Goal: Task Accomplishment & Management: Complete application form

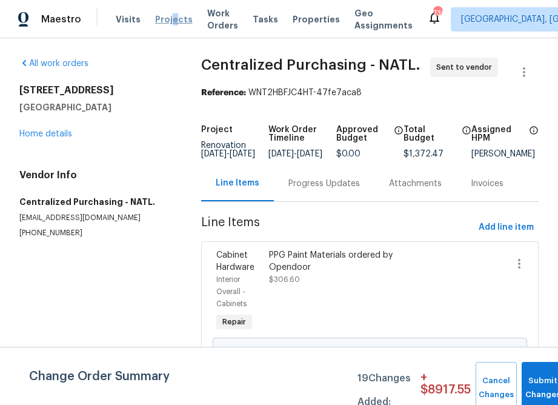
click at [169, 22] on span "Projects" at bounding box center [174, 19] width 38 height 12
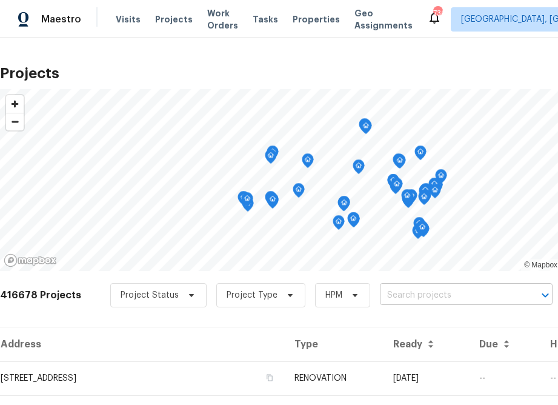
click at [419, 291] on input "text" at bounding box center [449, 295] width 139 height 19
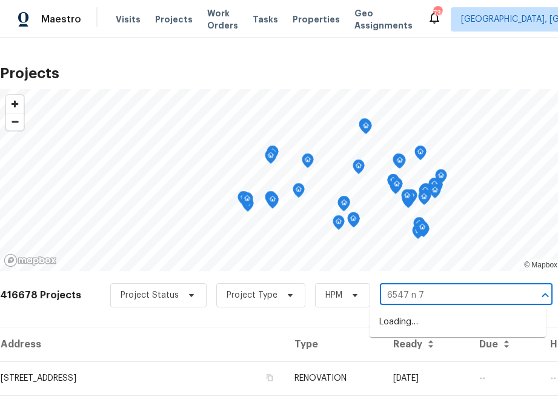
type input "6547 n 73"
click at [431, 319] on li "[STREET_ADDRESS]" at bounding box center [458, 322] width 176 height 20
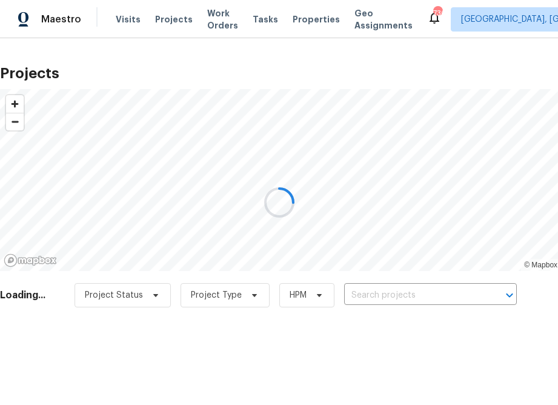
type input "[STREET_ADDRESS]"
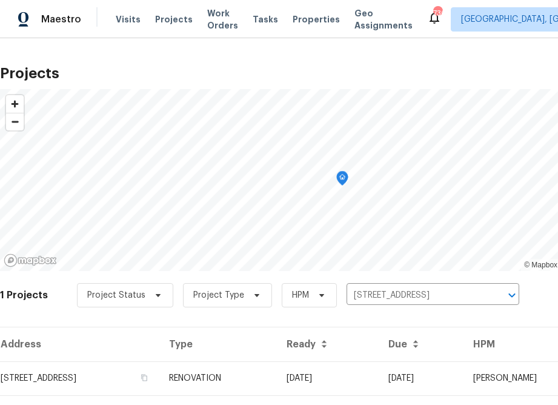
scroll to position [29, 0]
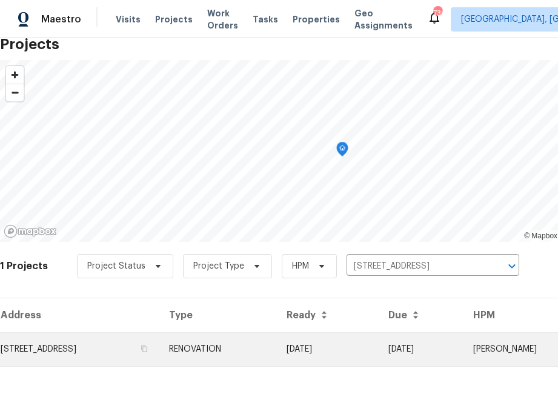
click at [138, 347] on td "[STREET_ADDRESS]" at bounding box center [79, 349] width 159 height 34
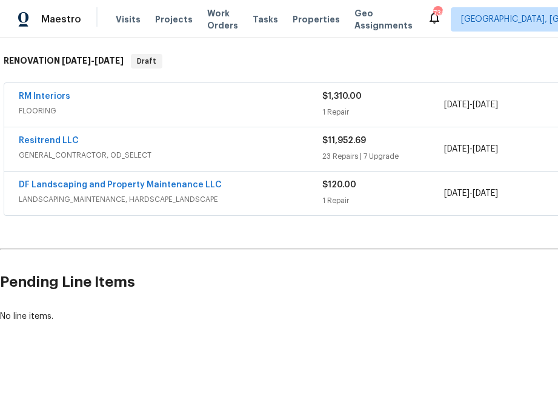
scroll to position [188, 127]
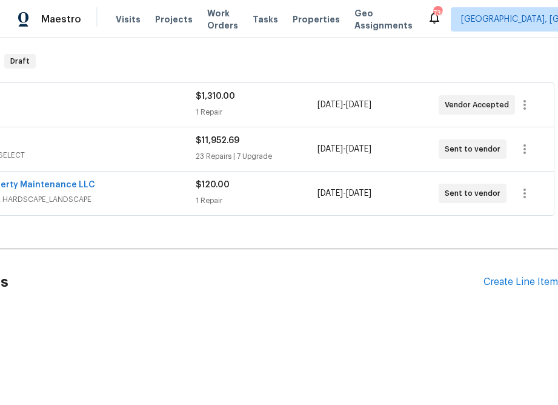
click at [522, 291] on div "Pending Line Items Create Line Item" at bounding box center [215, 282] width 685 height 56
click at [522, 287] on div "Create Line Item" at bounding box center [520, 282] width 75 height 12
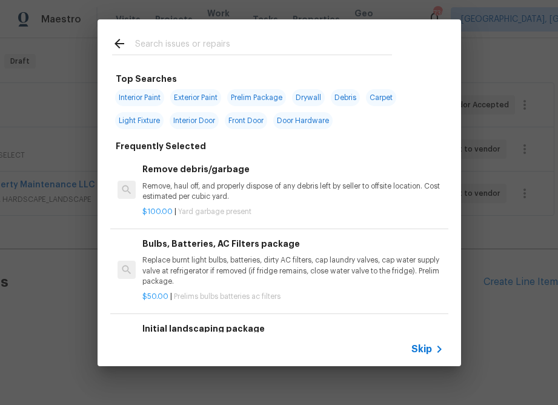
click at [430, 344] on span "Skip" at bounding box center [421, 349] width 21 height 12
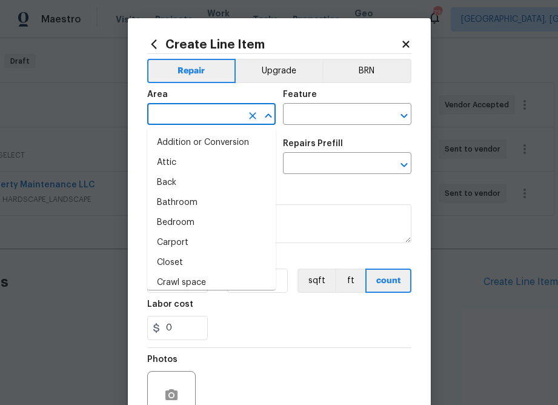
click at [230, 111] on input "text" at bounding box center [194, 115] width 95 height 19
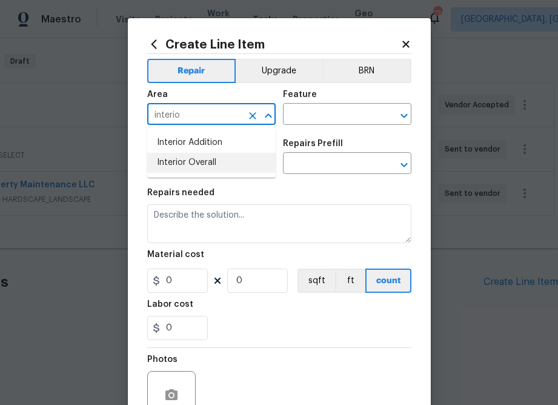
click at [191, 164] on li "Interior Overall" at bounding box center [211, 163] width 128 height 20
type input "Interior Overall"
click at [357, 116] on input "text" at bounding box center [330, 115] width 95 height 19
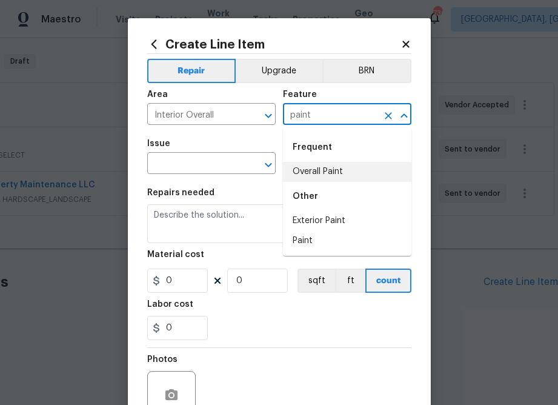
click at [318, 178] on li "Overall Paint" at bounding box center [347, 172] width 128 height 20
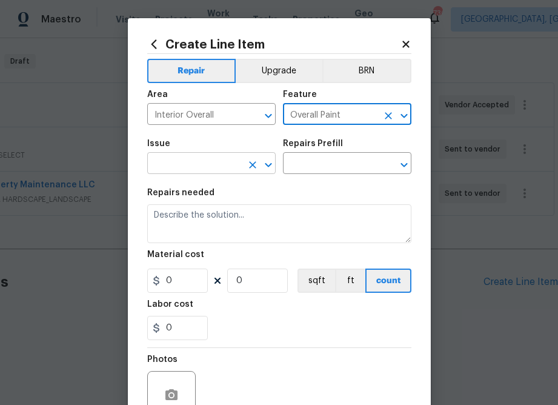
type input "Overall Paint"
click at [193, 168] on input "text" at bounding box center [194, 164] width 95 height 19
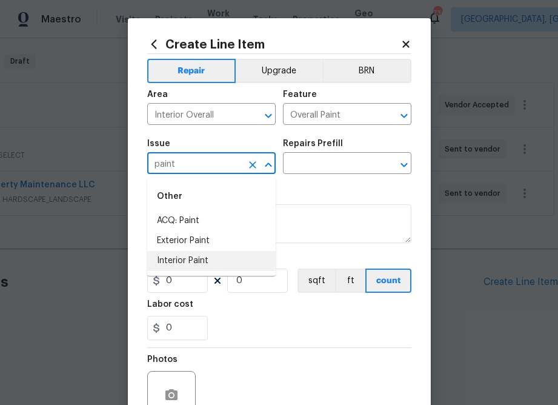
drag, startPoint x: 168, startPoint y: 260, endPoint x: 181, endPoint y: 246, distance: 18.5
click at [168, 260] on li "Interior Paint" at bounding box center [211, 261] width 128 height 20
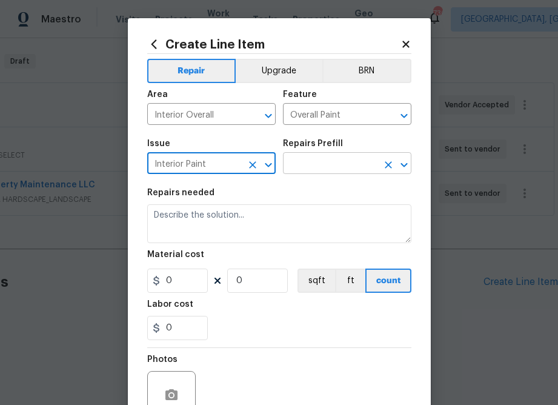
type input "Interior Paint"
click at [322, 170] on input "text" at bounding box center [330, 164] width 95 height 19
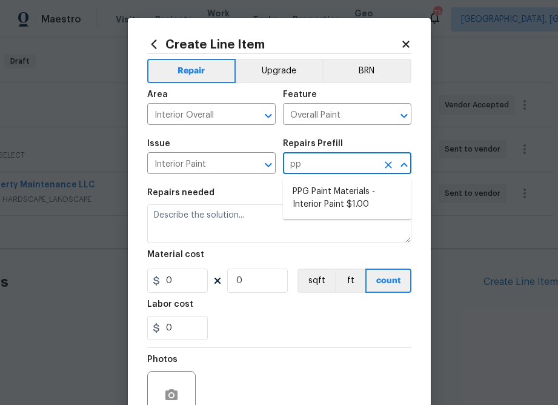
type input "ppg"
click at [350, 192] on li "PPG Paint Materials - Interior Paint $1.00" at bounding box center [347, 198] width 128 height 33
type input "PPG Paint Materials - Interior Paint $1.00"
type textarea "PPG Paint Materials ordered by Opendoor"
type input "1"
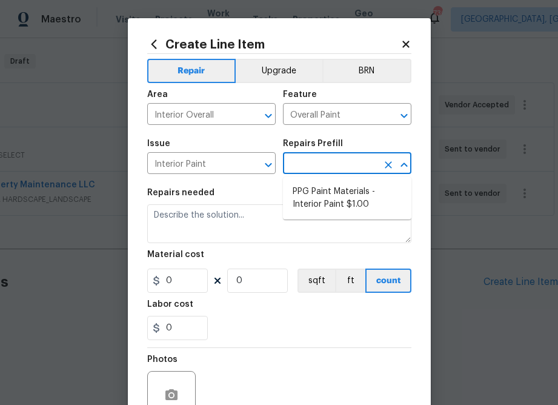
type input "1"
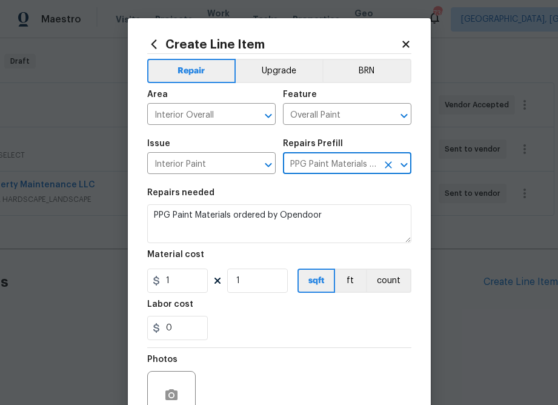
type input "PPG Paint Materials - Interior Paint $1.00"
click at [176, 284] on input "1" at bounding box center [177, 280] width 61 height 24
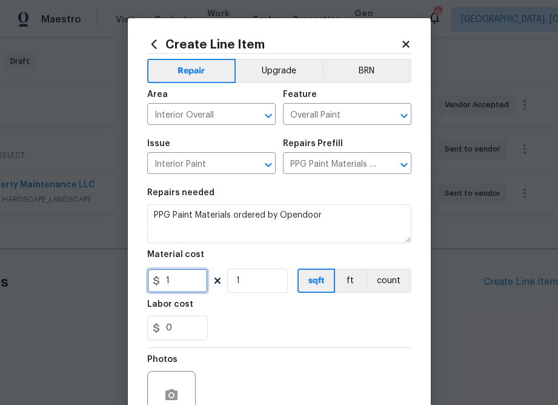
paste input "763.54"
type input "763.54"
click at [294, 321] on div "0" at bounding box center [279, 328] width 264 height 24
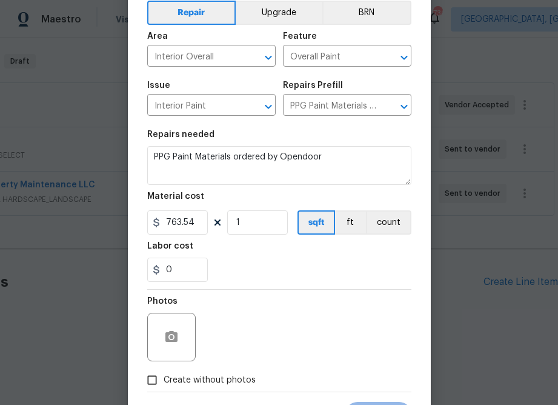
scroll to position [118, 0]
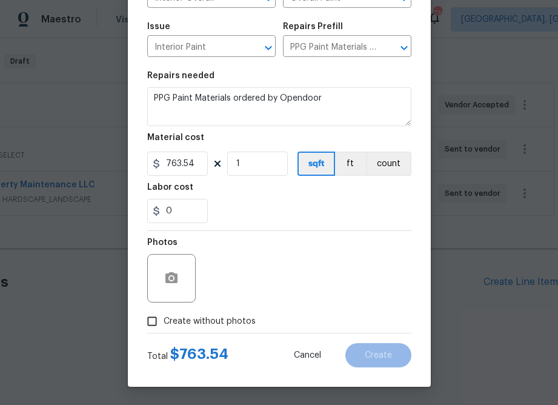
click at [244, 327] on span "Create without photos" at bounding box center [210, 321] width 92 height 13
click at [164, 327] on input "Create without photos" at bounding box center [152, 321] width 23 height 23
checkbox input "true"
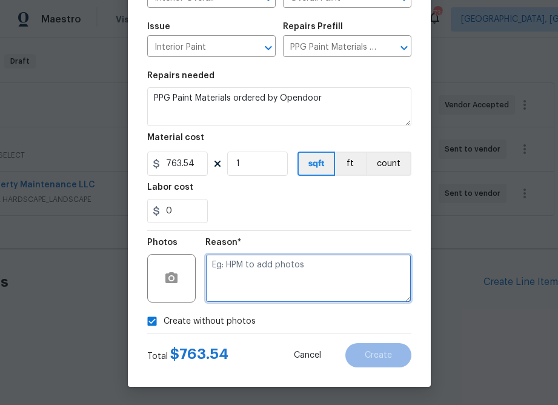
click at [280, 279] on textarea at bounding box center [308, 278] width 206 height 48
type textarea "n.a"
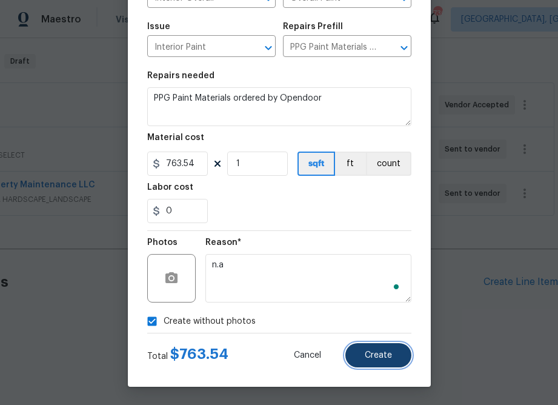
click at [371, 356] on span "Create" at bounding box center [378, 355] width 27 height 9
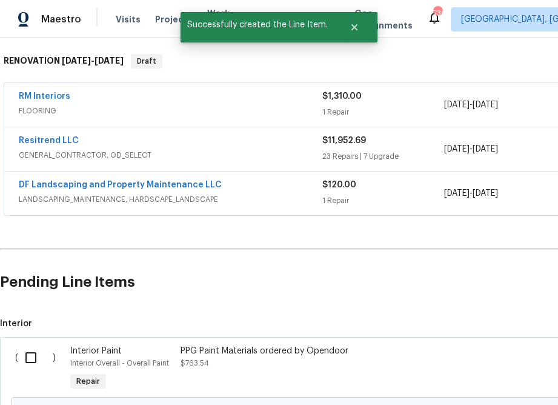
scroll to position [326, 0]
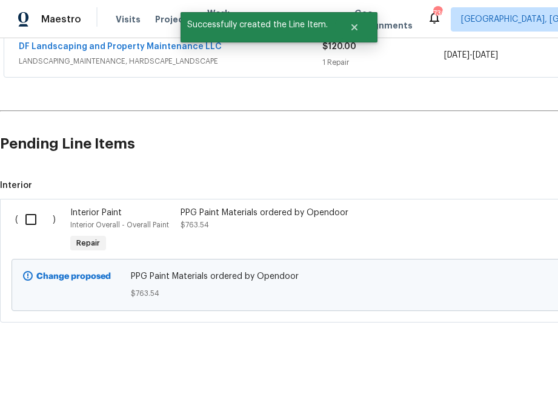
click at [29, 227] on input "checkbox" at bounding box center [35, 219] width 35 height 25
checkbox input "true"
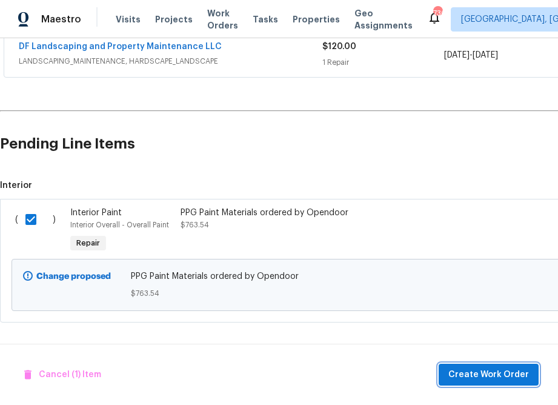
click at [459, 367] on span "Create Work Order" at bounding box center [488, 374] width 81 height 15
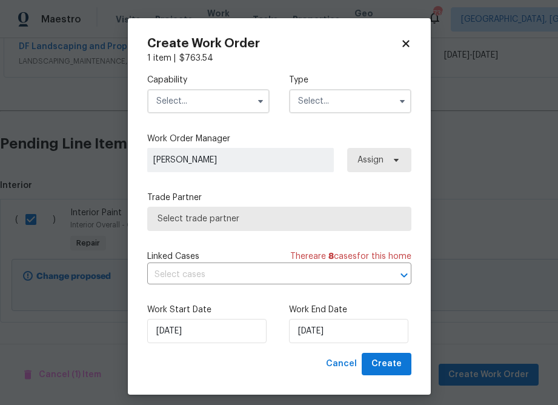
click at [217, 95] on input "text" at bounding box center [208, 101] width 122 height 24
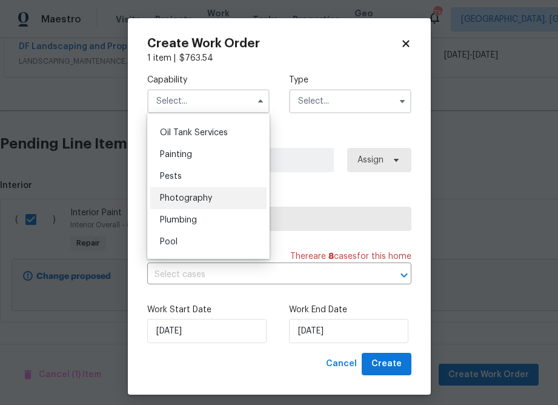
scroll to position [989, 0]
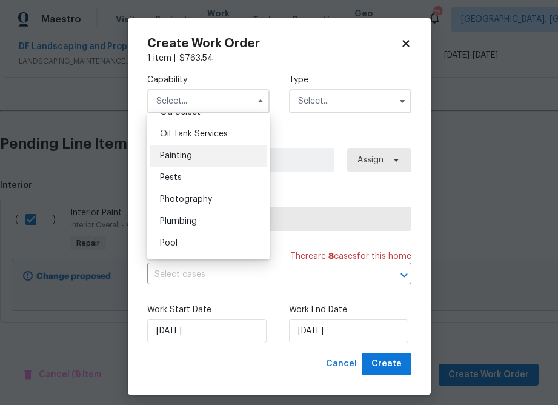
click at [190, 151] on div "Painting" at bounding box center [208, 156] width 116 height 22
type input "Painting"
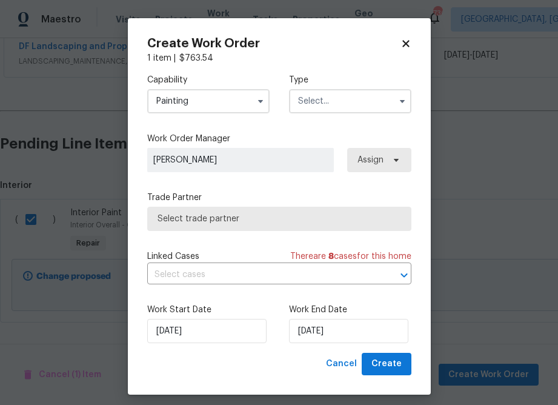
click at [327, 110] on input "text" at bounding box center [350, 101] width 122 height 24
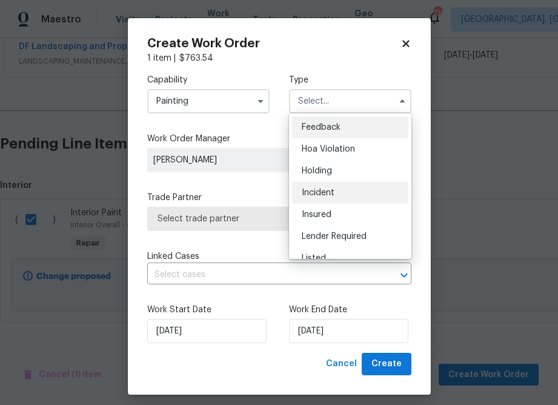
scroll to position [275, 0]
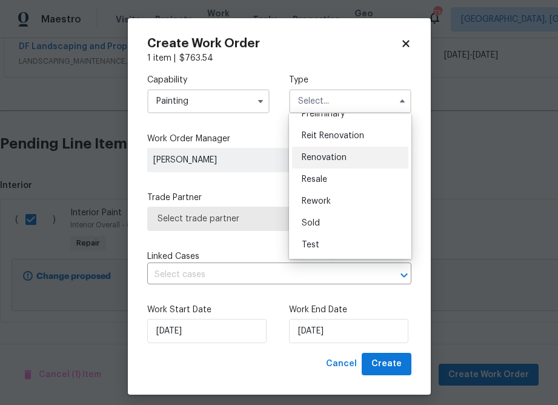
click at [331, 153] on span "Renovation" at bounding box center [324, 157] width 45 height 8
type input "Renovation"
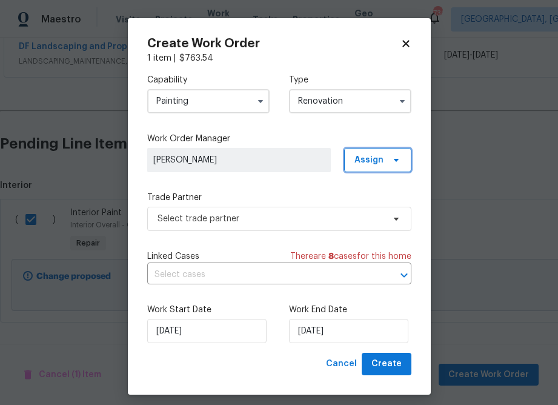
click at [369, 156] on span "Assign" at bounding box center [368, 160] width 29 height 12
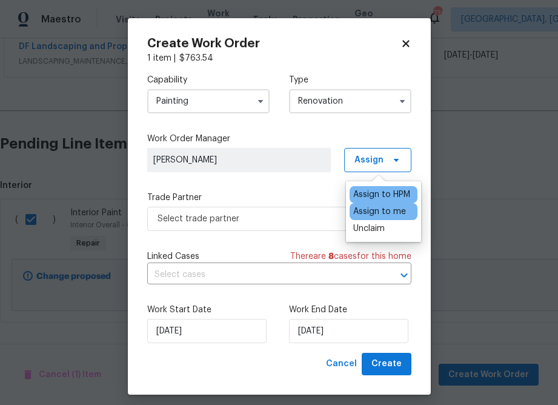
click at [368, 215] on div "Assign to me" at bounding box center [379, 211] width 53 height 12
click at [263, 231] on div "Capability Painting Type Renovation Work Order Manager [PERSON_NAME] Assign Tra…" at bounding box center [279, 208] width 264 height 288
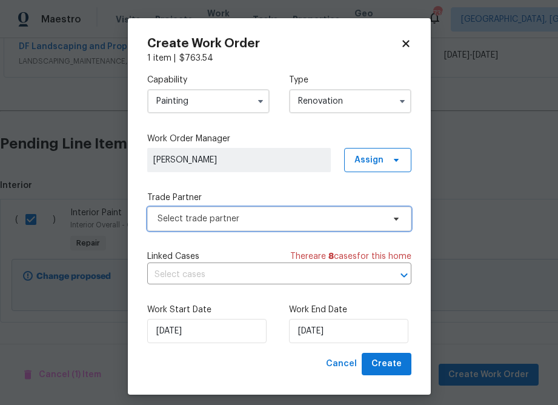
click at [262, 221] on span "Select trade partner" at bounding box center [271, 219] width 226 height 12
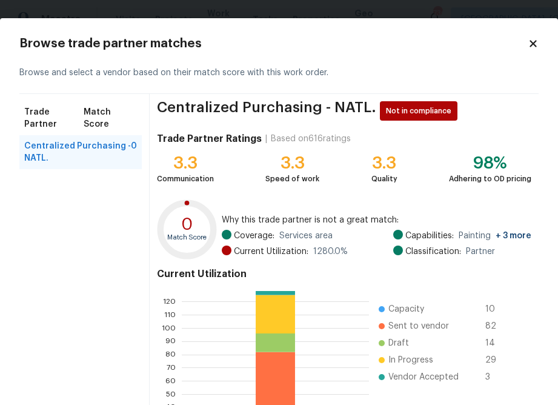
scroll to position [128, 0]
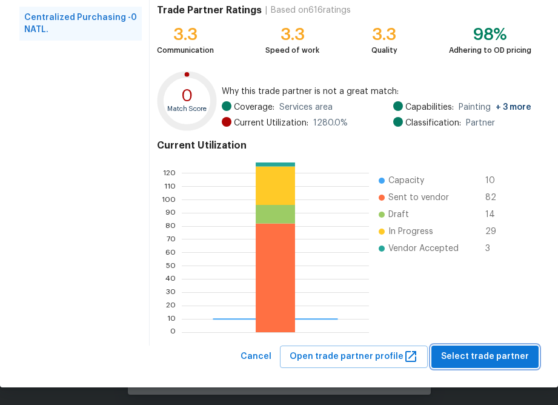
click at [488, 358] on span "Select trade partner" at bounding box center [485, 356] width 88 height 15
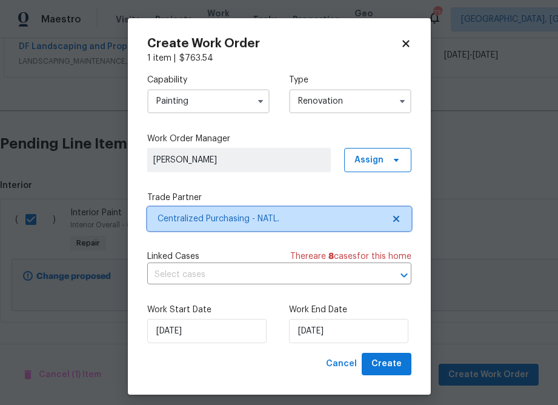
scroll to position [0, 0]
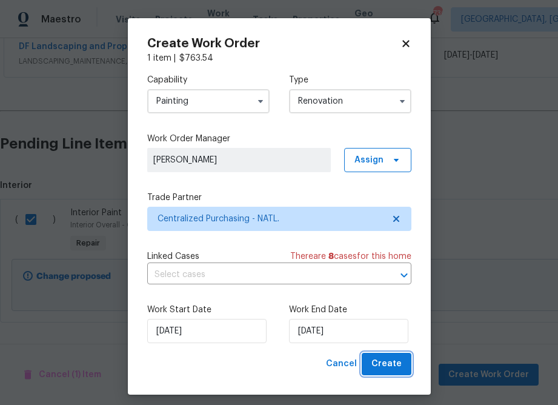
click at [380, 363] on span "Create" at bounding box center [386, 363] width 30 height 15
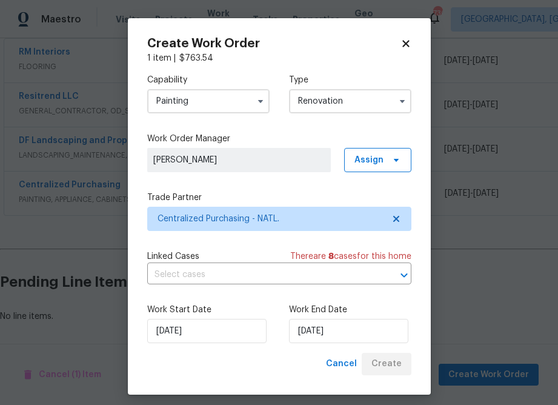
scroll to position [232, 0]
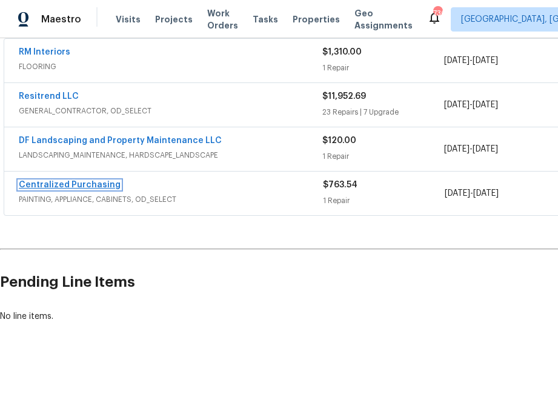
click at [100, 184] on link "Centralized Purchasing" at bounding box center [70, 185] width 102 height 8
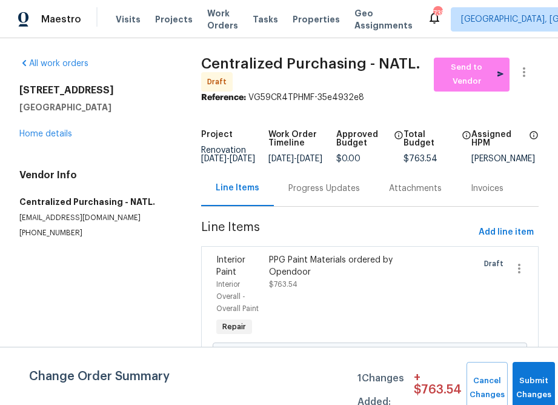
scroll to position [51, 0]
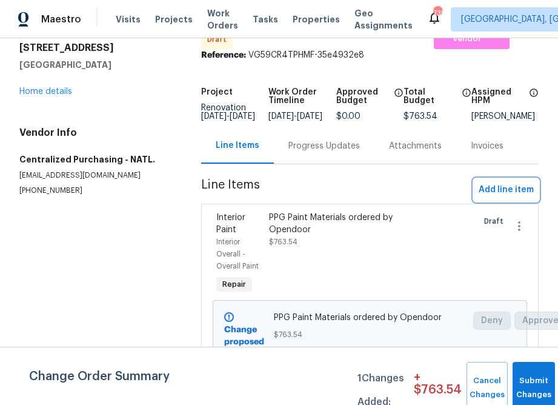
click at [497, 190] on span "Add line item" at bounding box center [506, 189] width 55 height 15
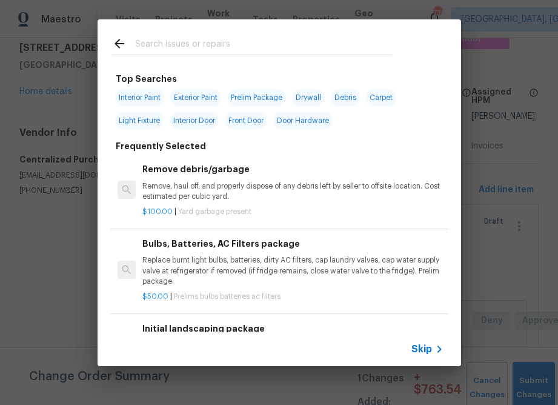
click at [425, 348] on span "Skip" at bounding box center [421, 349] width 21 height 12
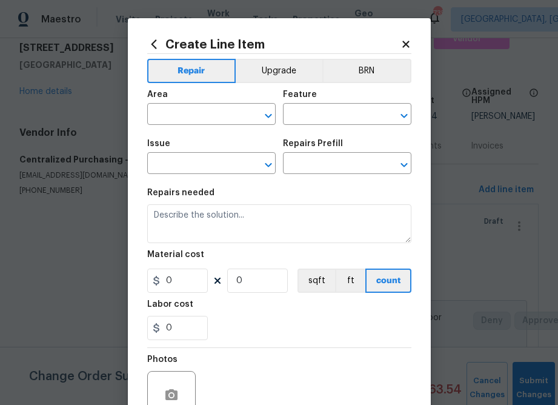
click at [182, 134] on span "Issue ​" at bounding box center [211, 156] width 128 height 49
click at [182, 120] on input "text" at bounding box center [194, 115] width 95 height 19
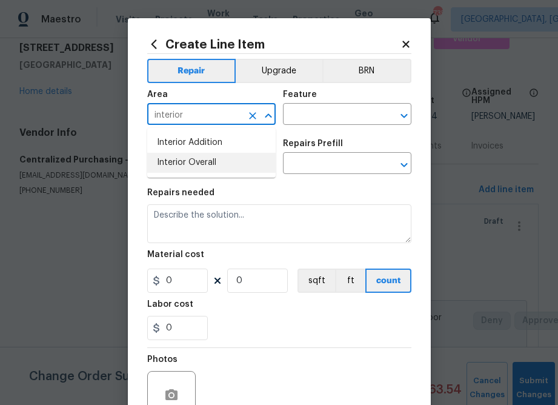
click at [194, 167] on li "Interior Overall" at bounding box center [211, 163] width 128 height 20
type input "Interior Overall"
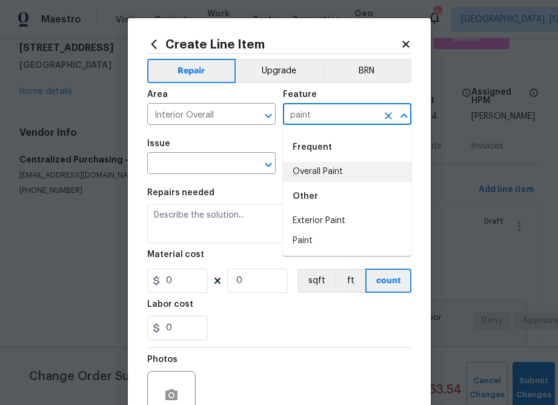
click at [309, 176] on li "Overall Paint" at bounding box center [347, 172] width 128 height 20
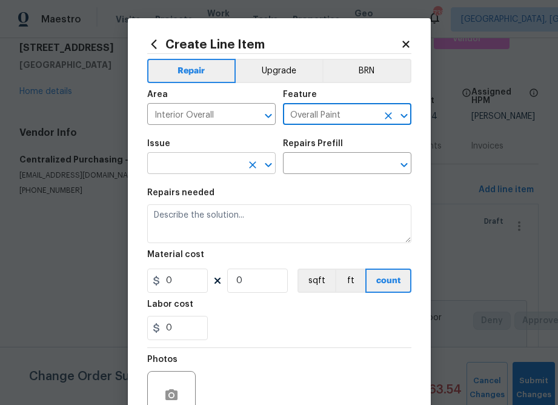
type input "Overall Paint"
click at [179, 172] on input "text" at bounding box center [194, 164] width 95 height 19
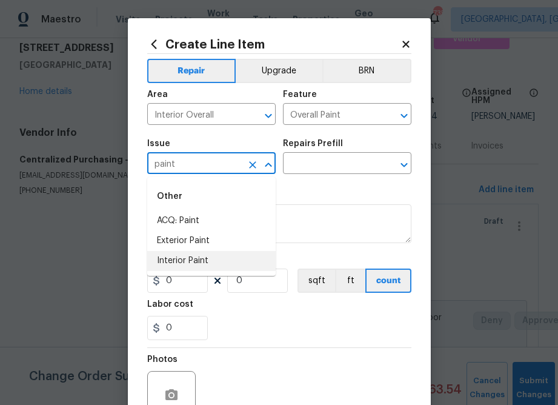
click at [167, 260] on li "Interior Paint" at bounding box center [211, 261] width 128 height 20
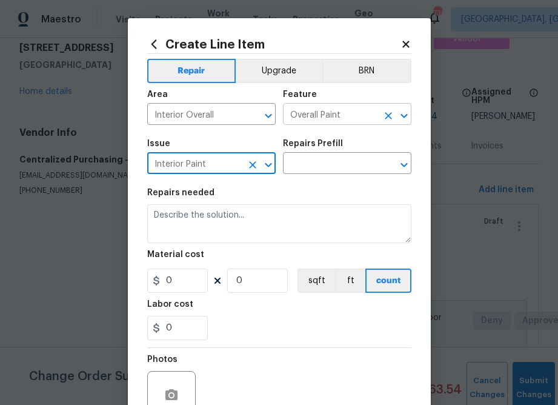
type input "Interior Paint"
click at [310, 118] on input "Overall Paint" at bounding box center [330, 115] width 95 height 19
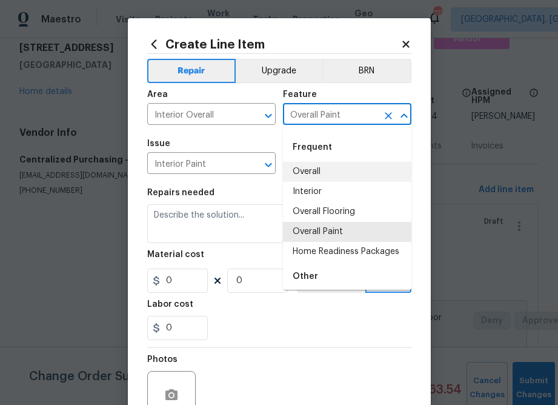
click at [310, 118] on input "Overall Paint" at bounding box center [330, 115] width 95 height 19
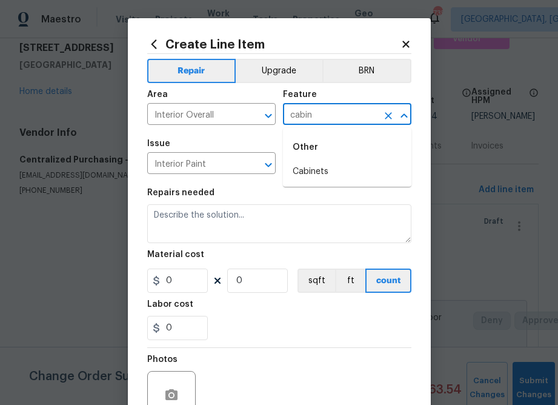
click at [339, 162] on li "Other Cabinets" at bounding box center [347, 157] width 128 height 49
click at [333, 168] on li "Cabinets" at bounding box center [347, 172] width 128 height 20
type input "Cabinets"
click at [222, 170] on input "Interior Paint" at bounding box center [194, 164] width 95 height 19
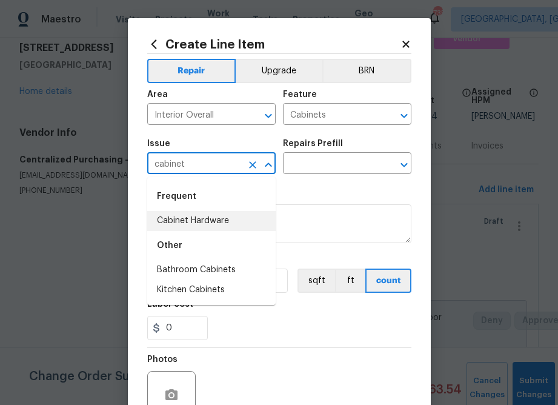
click at [216, 213] on li "Cabinet Hardware" at bounding box center [211, 221] width 128 height 20
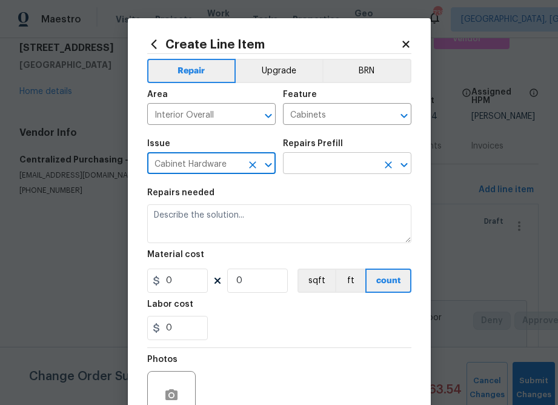
type input "Cabinet Hardware"
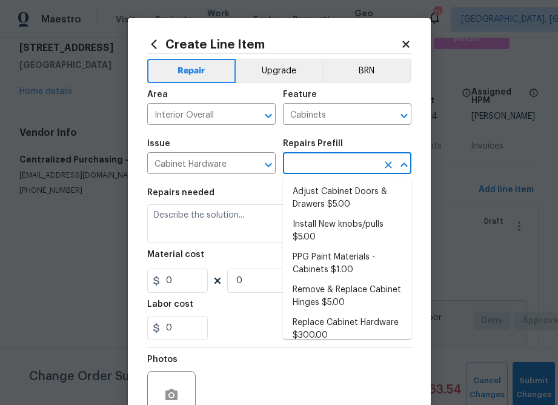
click at [321, 172] on input "text" at bounding box center [330, 164] width 95 height 19
type input "ppg"
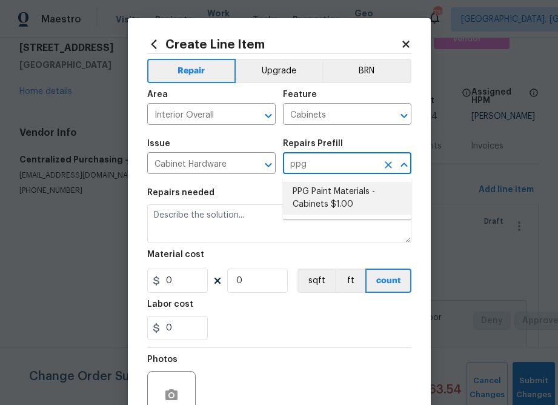
click at [319, 196] on li "PPG Paint Materials - Cabinets $1.00" at bounding box center [347, 198] width 128 height 33
type input "PPG Paint Materials - Cabinets $1.00"
type textarea "PPG Paint Materials ordered by Opendoor"
type input "1"
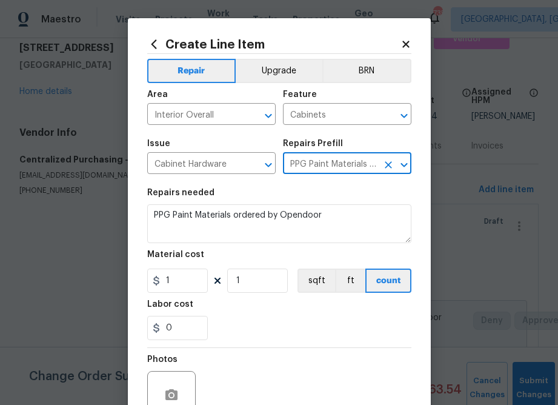
type input "PPG Paint Materials - Cabinets $1.00"
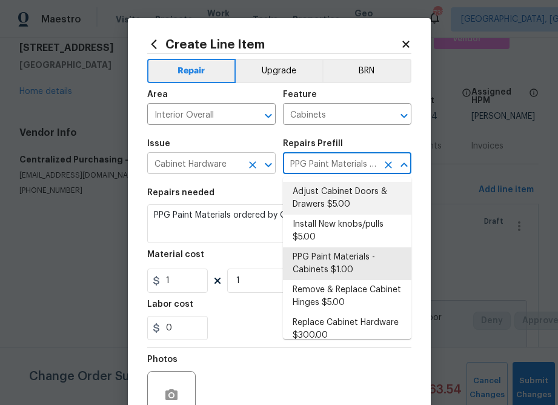
click at [237, 161] on input "Cabinet Hardware" at bounding box center [194, 164] width 95 height 19
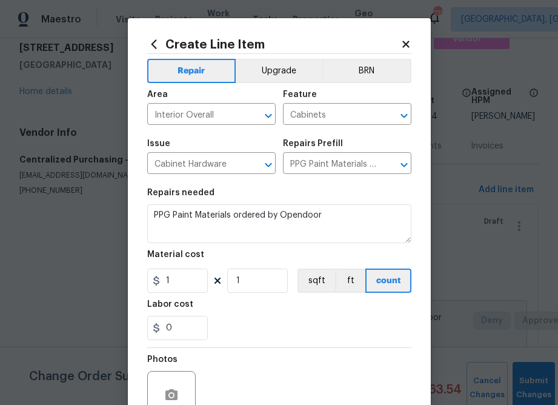
click at [311, 193] on div "Repairs needed" at bounding box center [279, 196] width 264 height 16
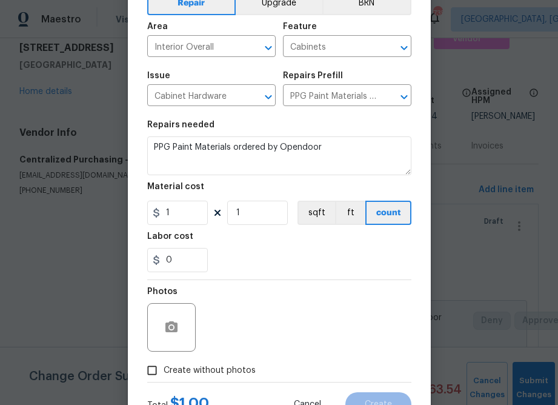
scroll to position [89, 0]
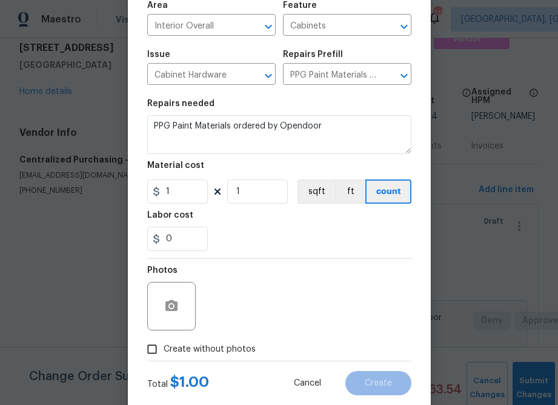
click at [191, 208] on section "Repairs needed PPG Paint Materials ordered by Opendoor Material cost 1 1 sqft f…" at bounding box center [279, 175] width 264 height 166
click at [189, 196] on input "1" at bounding box center [177, 191] width 61 height 24
paste input "161.69"
type input "1161.69"
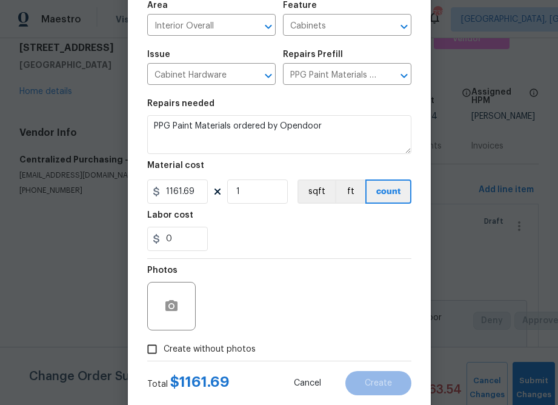
click at [230, 244] on div "0" at bounding box center [279, 239] width 264 height 24
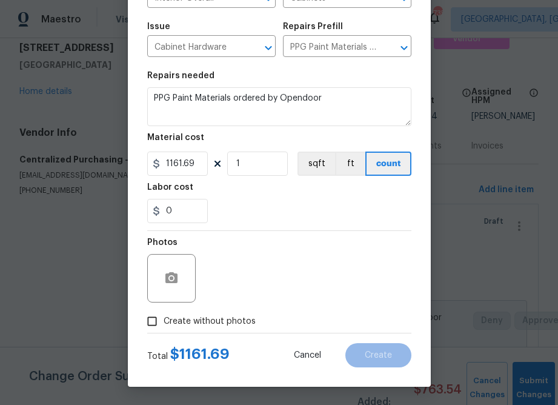
click at [193, 317] on span "Create without photos" at bounding box center [210, 321] width 92 height 13
click at [164, 317] on input "Create without photos" at bounding box center [152, 321] width 23 height 23
checkbox input "true"
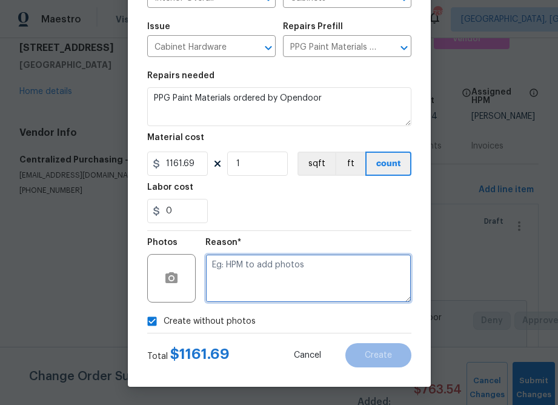
click at [234, 267] on textarea at bounding box center [308, 278] width 206 height 48
type textarea "."
type textarea "n.a"
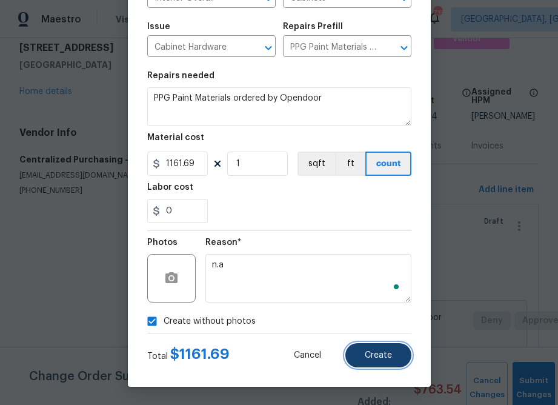
click at [388, 360] on button "Create" at bounding box center [378, 355] width 66 height 24
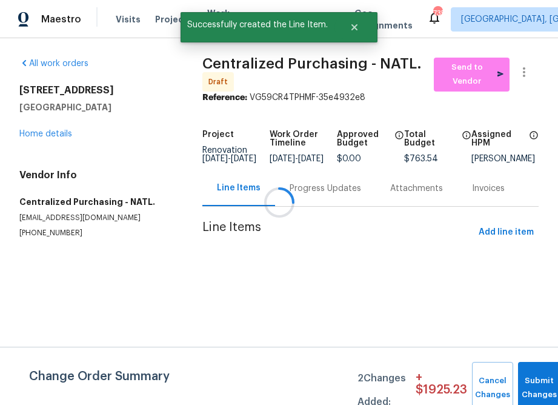
scroll to position [0, 0]
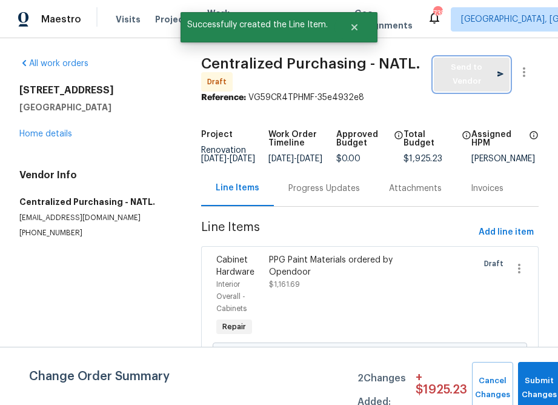
click at [462, 87] on span "Send to Vendor" at bounding box center [472, 75] width 64 height 28
